Goal: Task Accomplishment & Management: Use online tool/utility

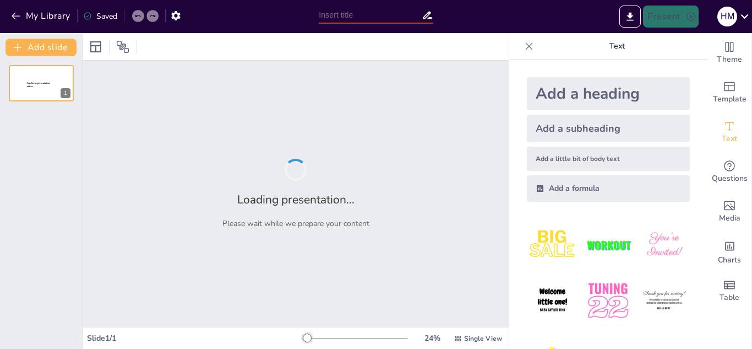
type input "El guardian del rio luminoso"
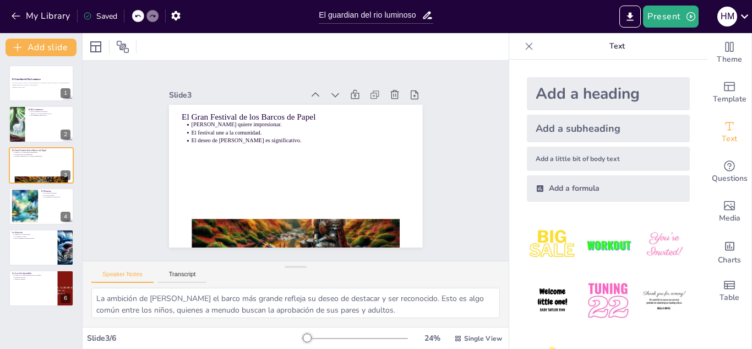
type textarea "El Río Luminoso es un elemento central en la historia, simbolizando la belleza …"
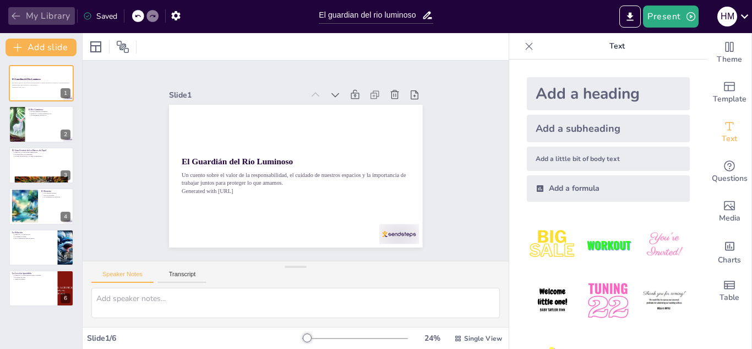
click at [22, 17] on button "My Library" at bounding box center [41, 16] width 67 height 18
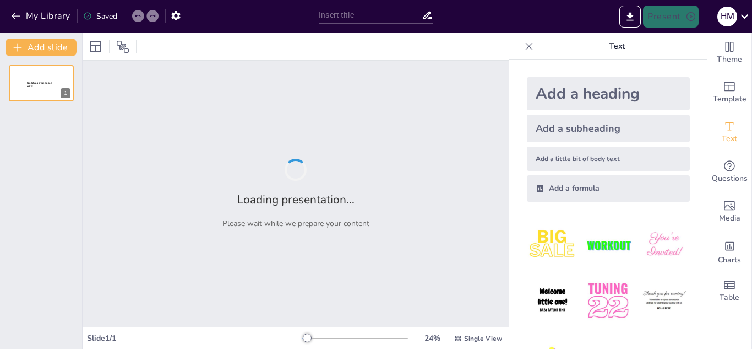
type input "La mancha diminuta"
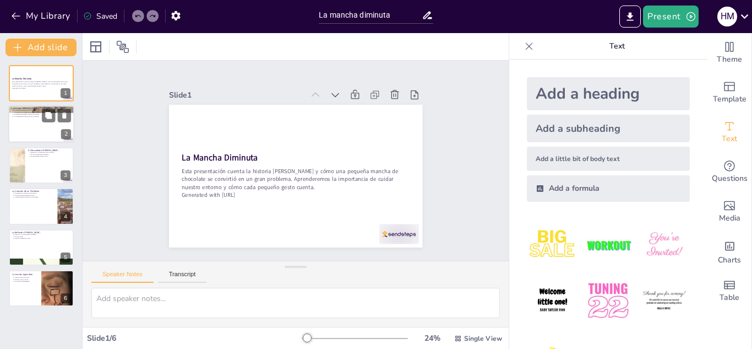
click at [37, 123] on div at bounding box center [41, 124] width 66 height 37
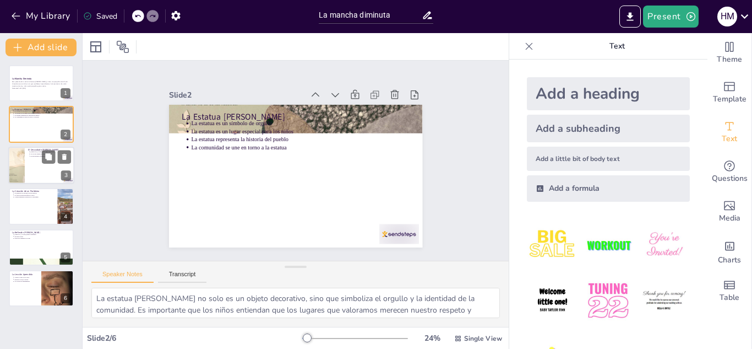
click at [34, 166] on div at bounding box center [41, 164] width 66 height 37
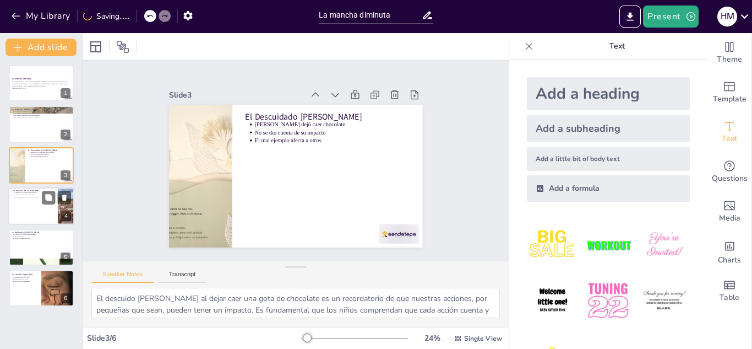
click at [32, 207] on div at bounding box center [41, 205] width 66 height 37
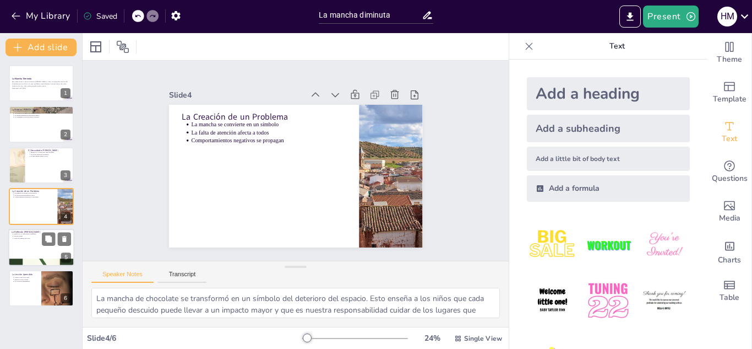
click at [35, 246] on div at bounding box center [41, 247] width 66 height 37
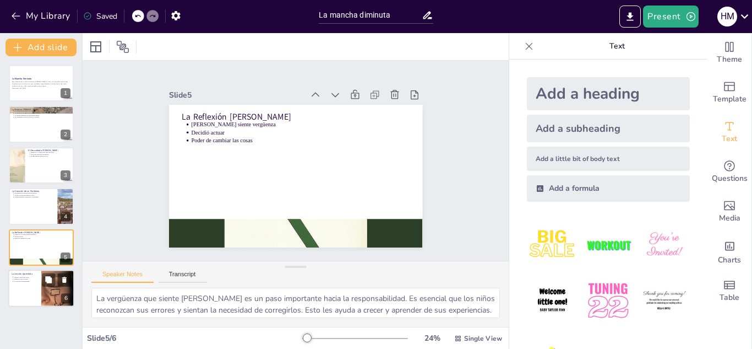
click at [32, 293] on div at bounding box center [41, 287] width 66 height 37
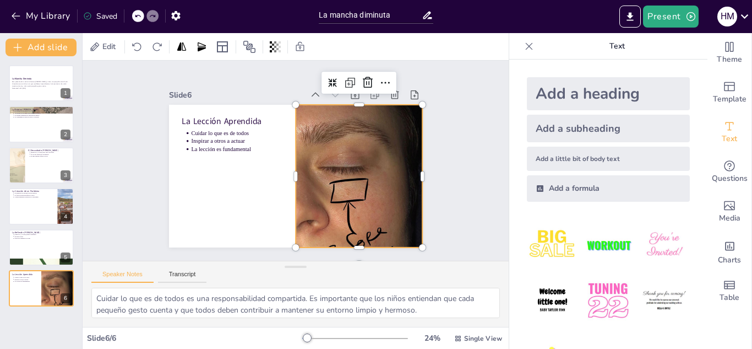
click at [317, 219] on div at bounding box center [314, 223] width 259 height 222
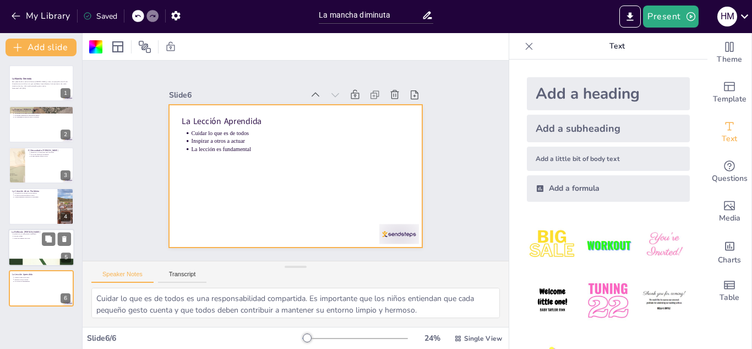
click at [48, 246] on div at bounding box center [41, 247] width 66 height 37
type textarea "La vergüenza que siente Mateo es un paso importante hacia la responsabilidad. E…"
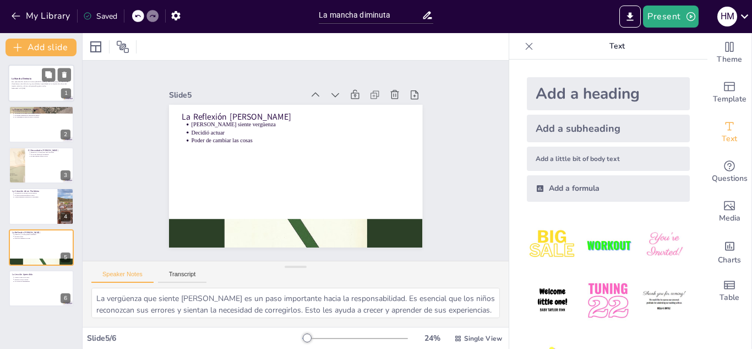
click at [49, 95] on div at bounding box center [41, 82] width 66 height 37
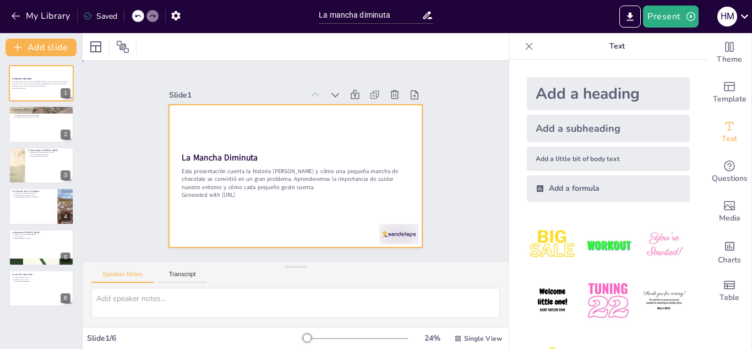
click at [302, 205] on div at bounding box center [284, 150] width 276 height 284
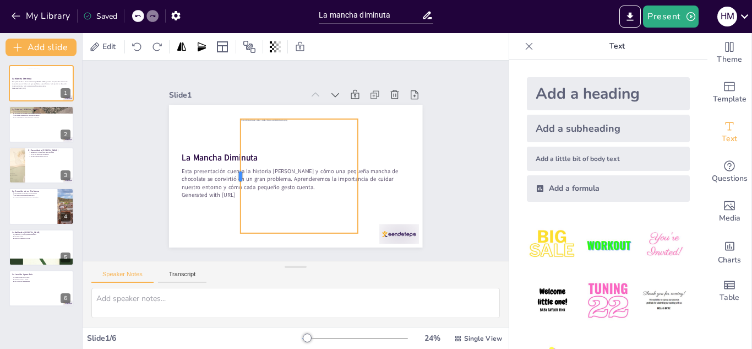
drag, startPoint x: 222, startPoint y: 154, endPoint x: 237, endPoint y: 142, distance: 19.6
click at [237, 122] on div at bounding box center [267, 105] width 113 height 32
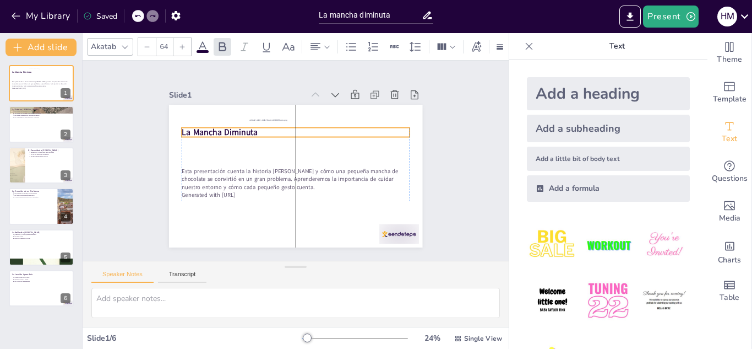
drag, startPoint x: 219, startPoint y: 151, endPoint x: 220, endPoint y: 122, distance: 29.2
click at [322, 122] on strong "La Mancha Diminuta" at bounding box center [331, 88] width 19 height 77
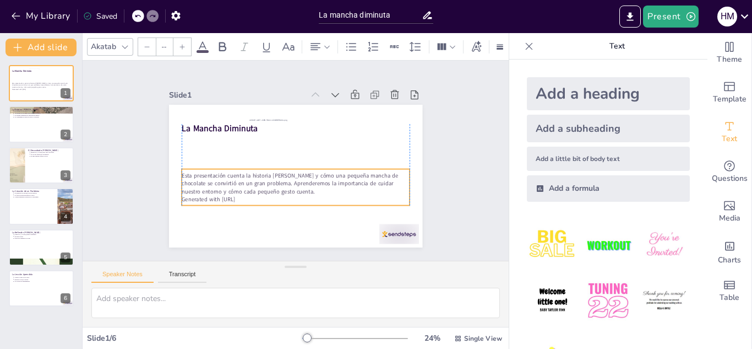
type input "43"
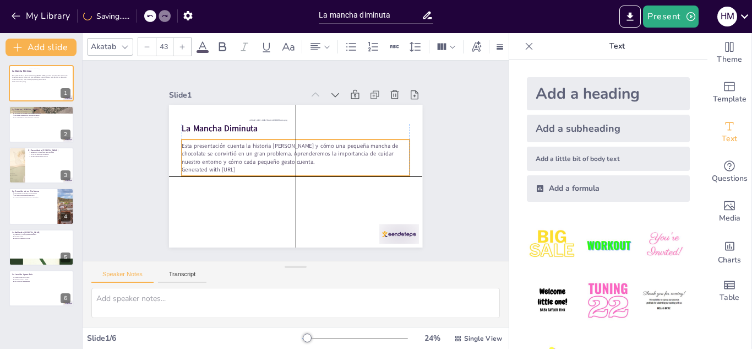
drag, startPoint x: 215, startPoint y: 167, endPoint x: 214, endPoint y: 140, distance: 26.5
click at [214, 140] on p "Esta presentación cuenta la historia [PERSON_NAME] y cómo una pequeña mancha de…" at bounding box center [299, 155] width 199 height 154
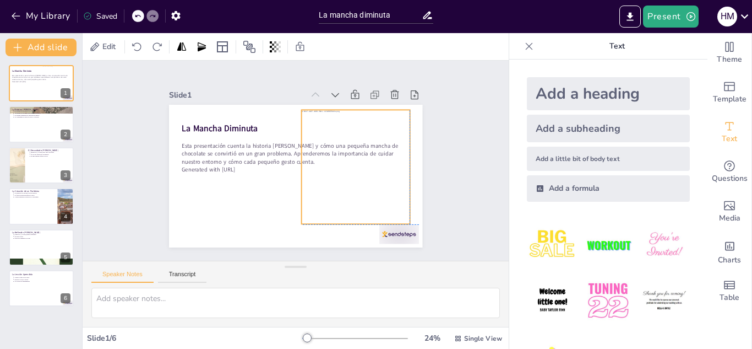
drag, startPoint x: 314, startPoint y: 186, endPoint x: 371, endPoint y: 177, distance: 56.9
click at [371, 177] on div at bounding box center [311, 211] width 155 height 160
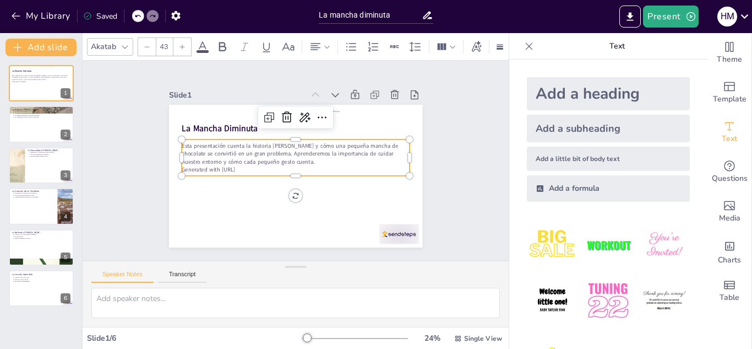
click at [275, 149] on p "Esta presentación cuenta la historia [PERSON_NAME] y cómo una pequeña mancha de…" at bounding box center [301, 163] width 135 height 209
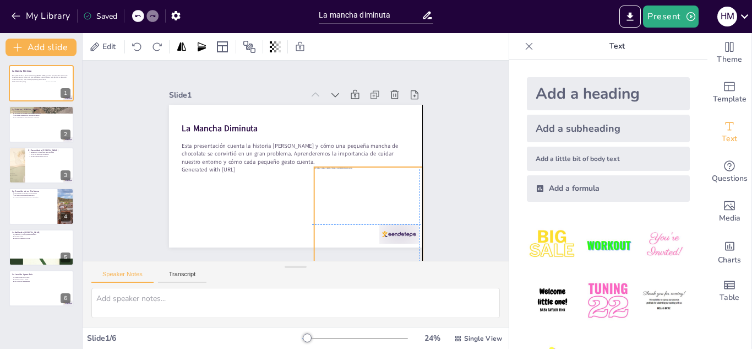
drag, startPoint x: 370, startPoint y: 196, endPoint x: 380, endPoint y: 255, distance: 60.4
click at [380, 255] on div "Slide 1 La Mancha Diminuta Esta presentación cuenta la historia [PERSON_NAME] y…" at bounding box center [296, 160] width 322 height 467
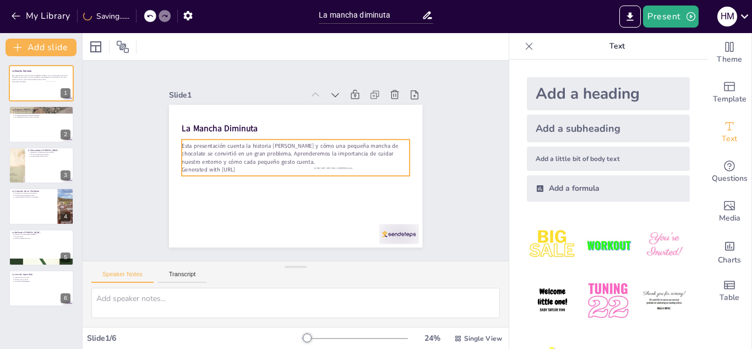
click at [326, 156] on p "Esta presentación cuenta la historia [PERSON_NAME] y cómo una pequeña mancha de…" at bounding box center [302, 161] width 47 height 230
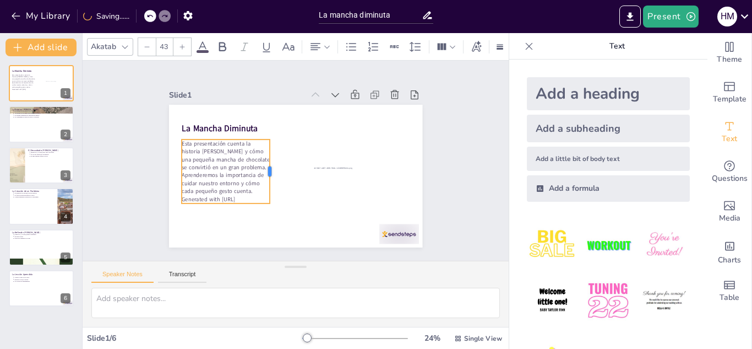
drag, startPoint x: 405, startPoint y: 156, endPoint x: 256, endPoint y: 187, distance: 152.4
click at [256, 172] on div at bounding box center [274, 149] width 57 height 45
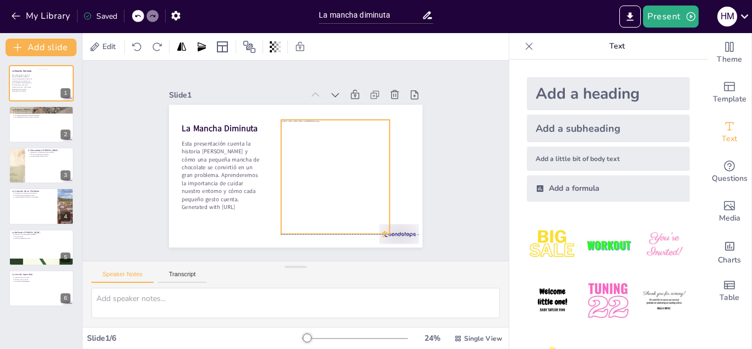
drag, startPoint x: 359, startPoint y: 193, endPoint x: 325, endPoint y: 144, distance: 58.7
click at [325, 144] on div at bounding box center [304, 195] width 167 height 169
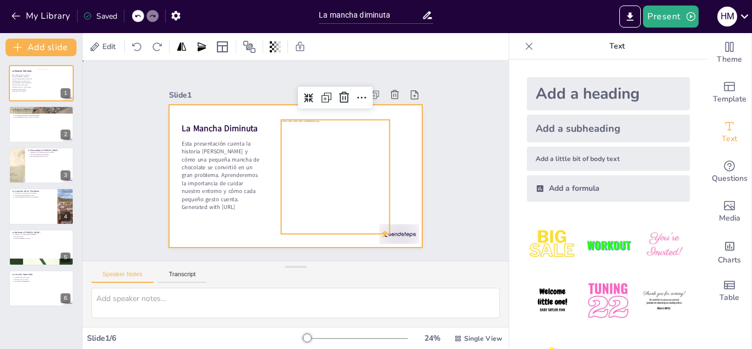
click at [400, 151] on div at bounding box center [288, 173] width 291 height 251
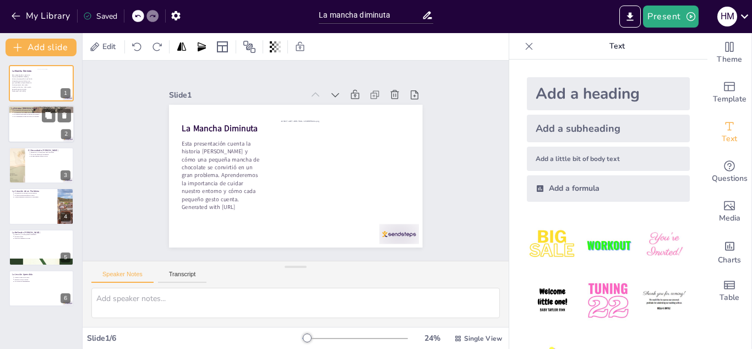
click at [46, 129] on div at bounding box center [41, 124] width 66 height 37
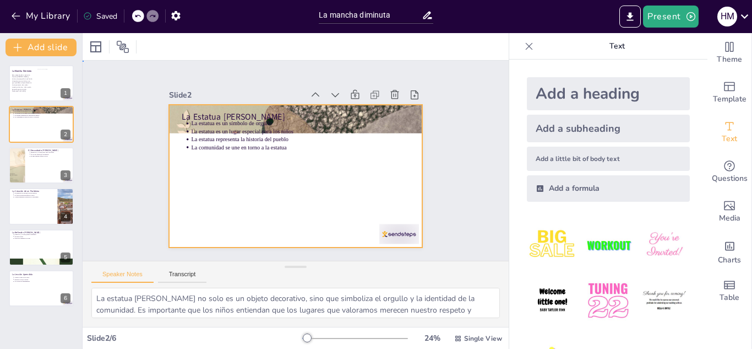
click at [281, 181] on div at bounding box center [280, 161] width 143 height 254
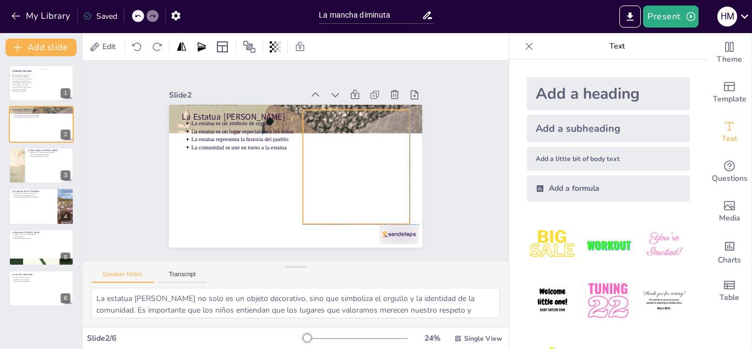
drag, startPoint x: 303, startPoint y: 173, endPoint x: 364, endPoint y: 160, distance: 62.5
click at [356, 160] on div at bounding box center [289, 100] width 134 height 128
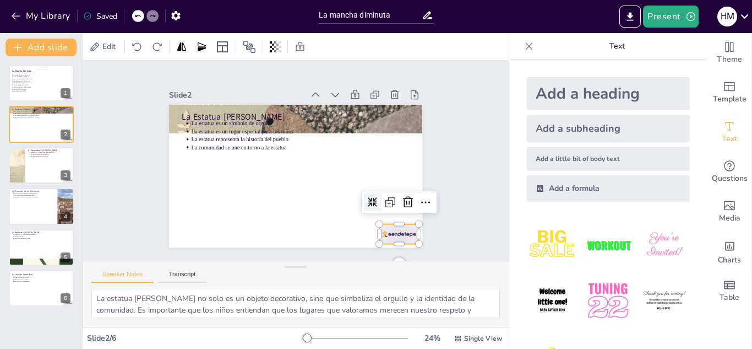
click at [358, 261] on div at bounding box center [336, 280] width 44 height 39
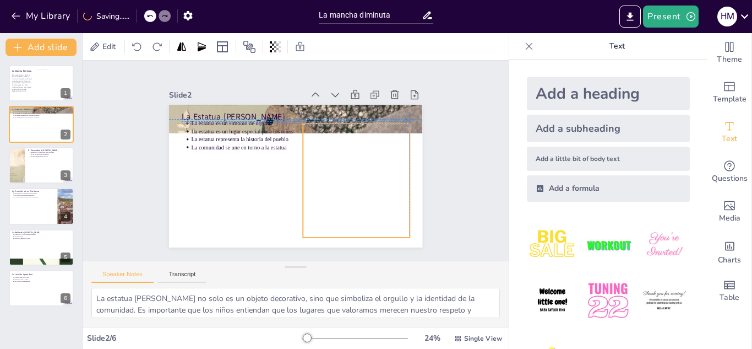
drag, startPoint x: 365, startPoint y: 188, endPoint x: 365, endPoint y: 200, distance: 11.6
click at [365, 200] on div at bounding box center [321, 219] width 156 height 156
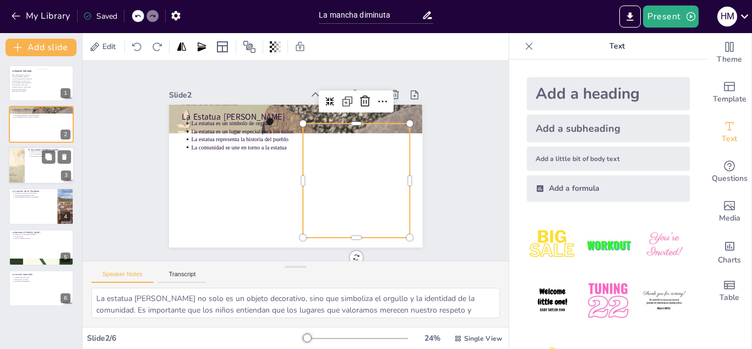
click at [41, 168] on div at bounding box center [41, 164] width 66 height 37
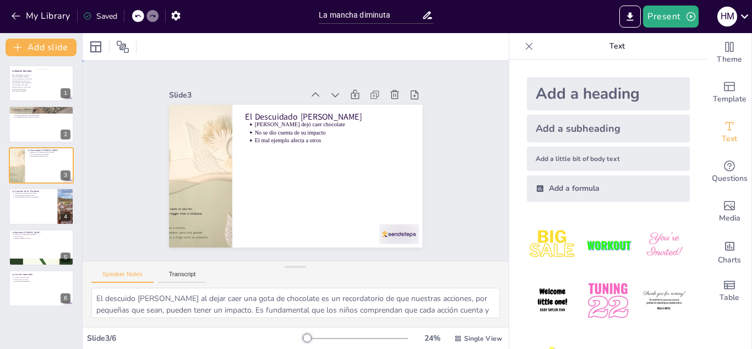
drag, startPoint x: 231, startPoint y: 61, endPoint x: 390, endPoint y: -48, distance: 193.1
click at [390, 0] on html "My Library Saved La mancha diminuta Present H M Document fonts Akatab Recently …" at bounding box center [376, 174] width 752 height 349
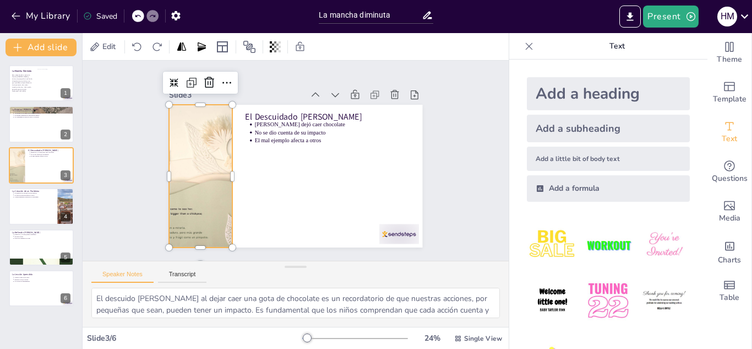
click at [284, 189] on div at bounding box center [392, 164] width 216 height 179
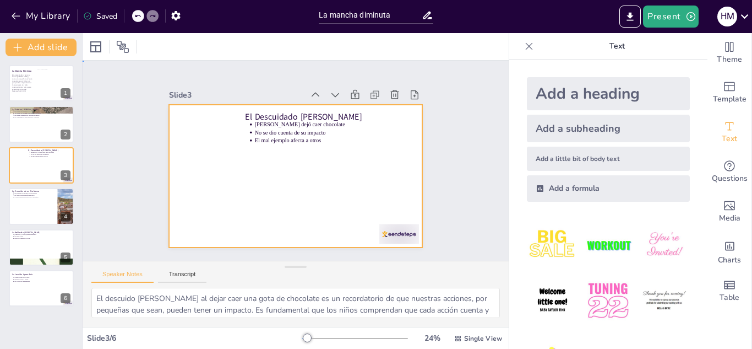
click at [278, 173] on div at bounding box center [283, 151] width 264 height 289
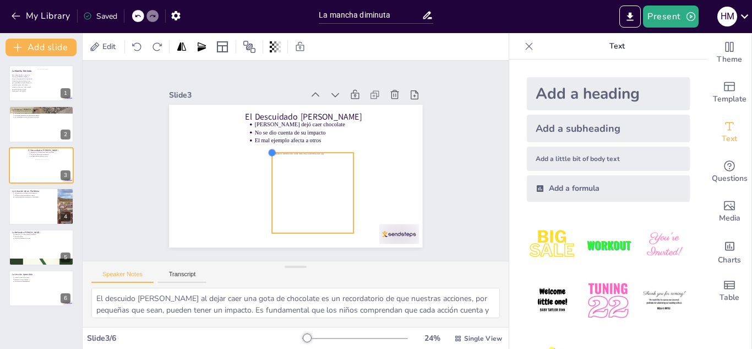
drag, startPoint x: 230, startPoint y: 116, endPoint x: 265, endPoint y: 150, distance: 48.3
click at [277, 145] on div at bounding box center [283, 139] width 13 height 13
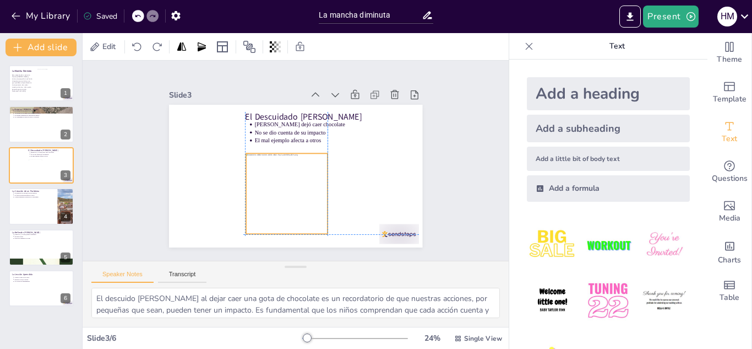
drag, startPoint x: 292, startPoint y: 177, endPoint x: 263, endPoint y: 180, distance: 29.3
click at [263, 180] on div at bounding box center [269, 182] width 113 height 113
click at [39, 208] on div at bounding box center [41, 205] width 66 height 37
type textarea "La mancha de chocolate se transformó en un símbolo del deterioro del espacio. E…"
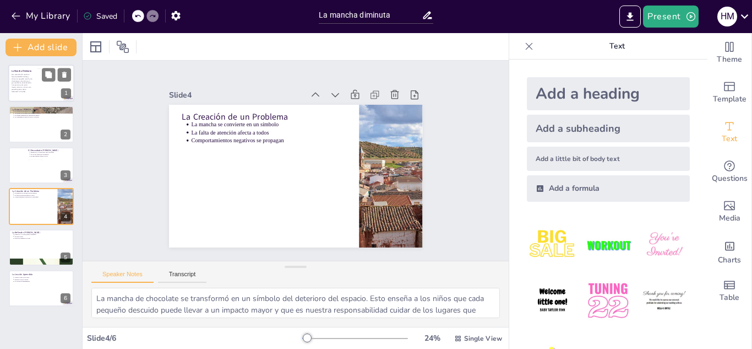
click at [44, 84] on div at bounding box center [50, 83] width 32 height 30
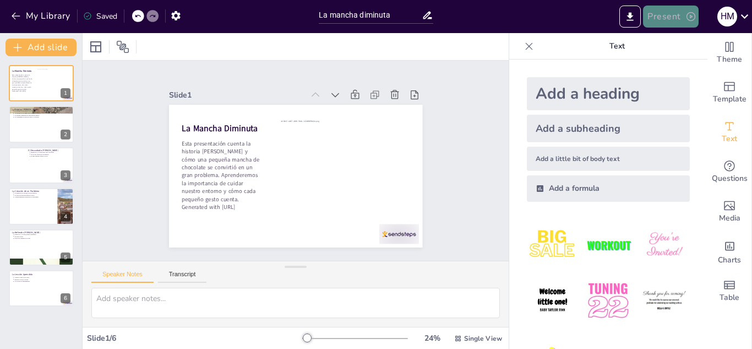
click at [679, 19] on button "Present" at bounding box center [670, 17] width 55 height 22
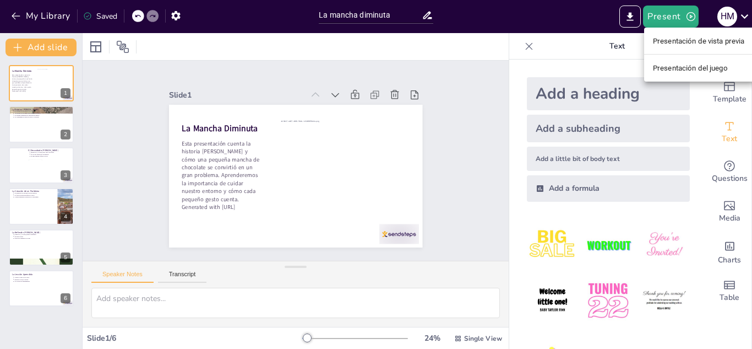
click at [632, 14] on div at bounding box center [376, 174] width 752 height 349
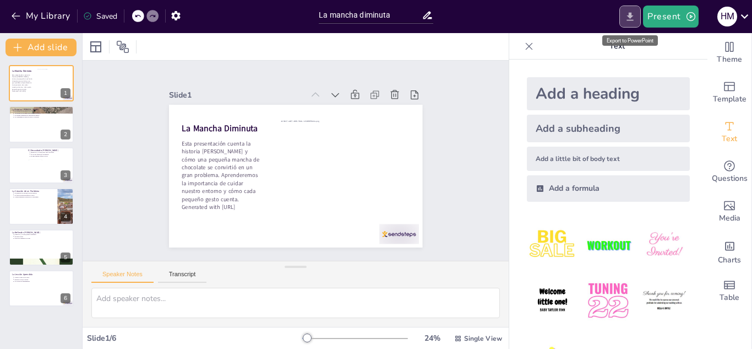
click at [629, 19] on icon "Export to PowerPoint" at bounding box center [631, 17] width 12 height 12
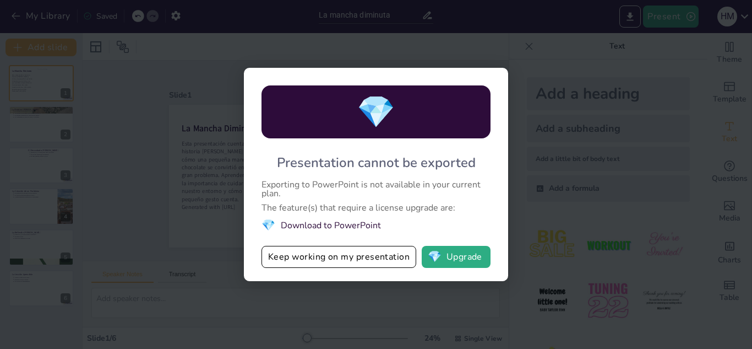
click at [523, 200] on div "💎 Presentation cannot be exported Exporting to PowerPoint is not available in y…" at bounding box center [376, 174] width 752 height 349
click at [392, 258] on button "Keep working on my presentation" at bounding box center [339, 257] width 155 height 22
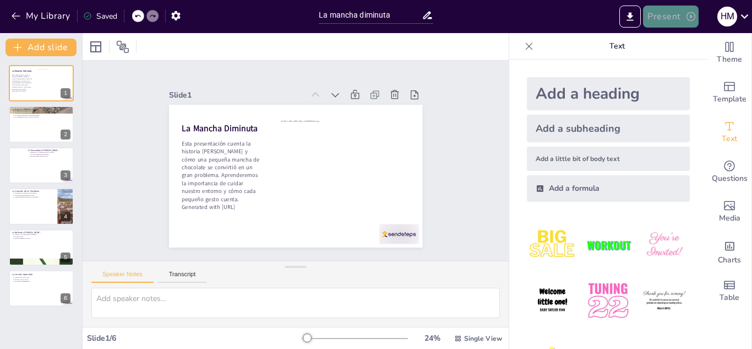
click at [663, 14] on button "Present" at bounding box center [670, 17] width 55 height 22
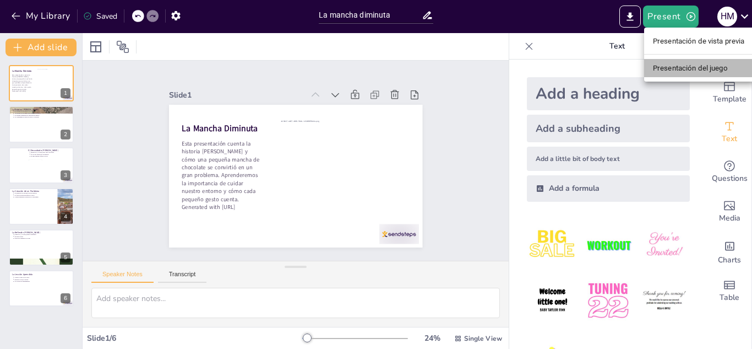
click at [674, 64] on font "Presentación del juego" at bounding box center [690, 68] width 75 height 8
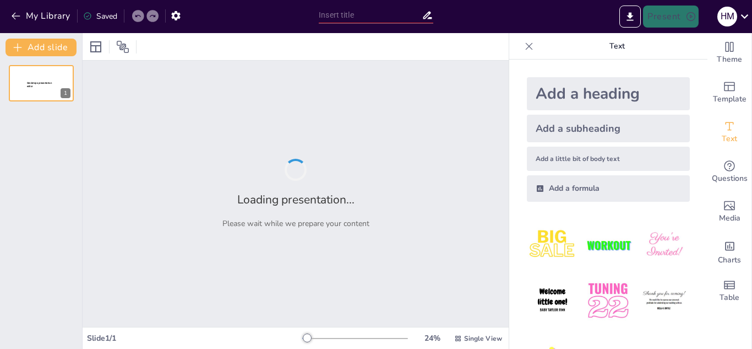
type input "La mancha diminuta"
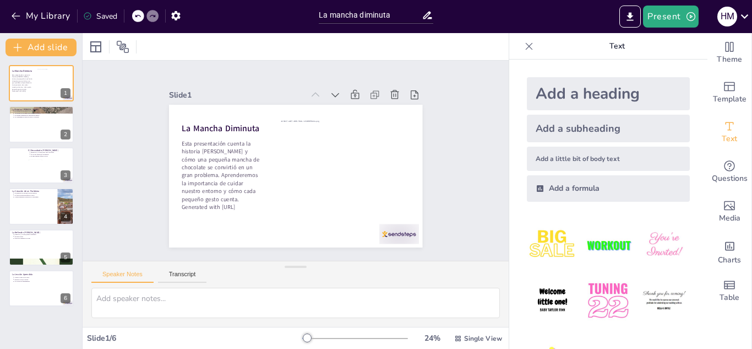
click at [674, 53] on p "Text" at bounding box center [617, 46] width 159 height 26
click at [680, 8] on button "Present" at bounding box center [670, 17] width 55 height 22
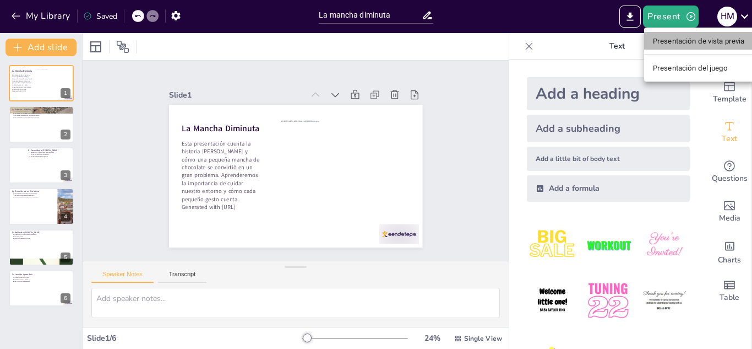
click at [681, 41] on font "Presentación de vista previa" at bounding box center [699, 41] width 92 height 8
